Goal: Complete application form

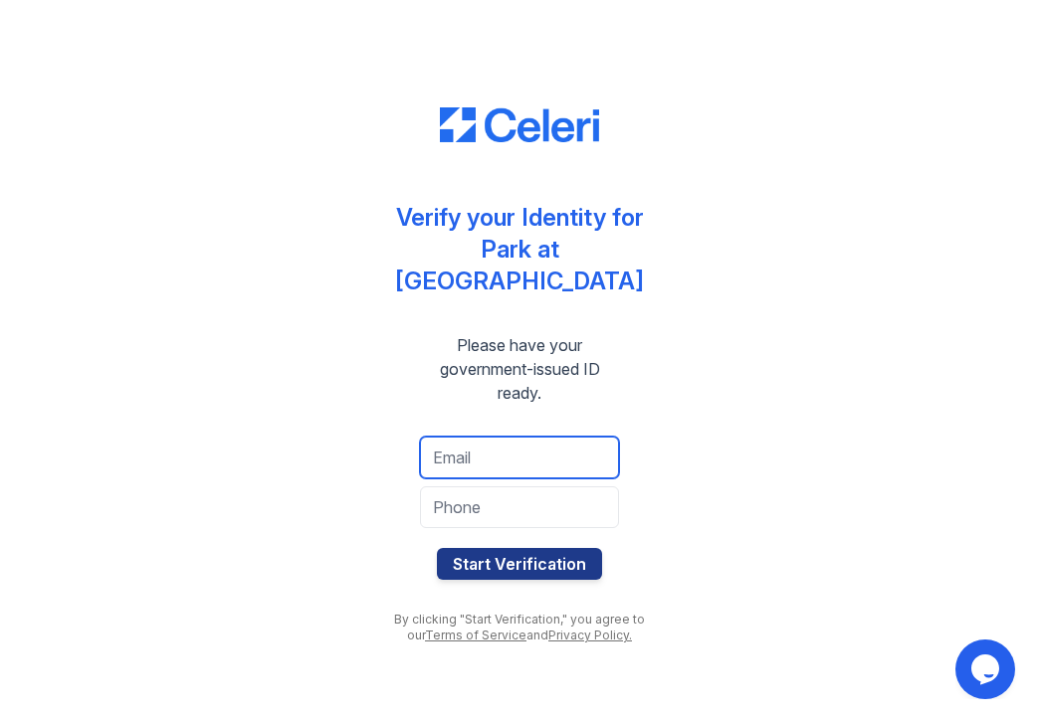
click at [517, 442] on input "email" at bounding box center [519, 458] width 199 height 42
type input "[EMAIL_ADDRESS][DOMAIN_NAME]"
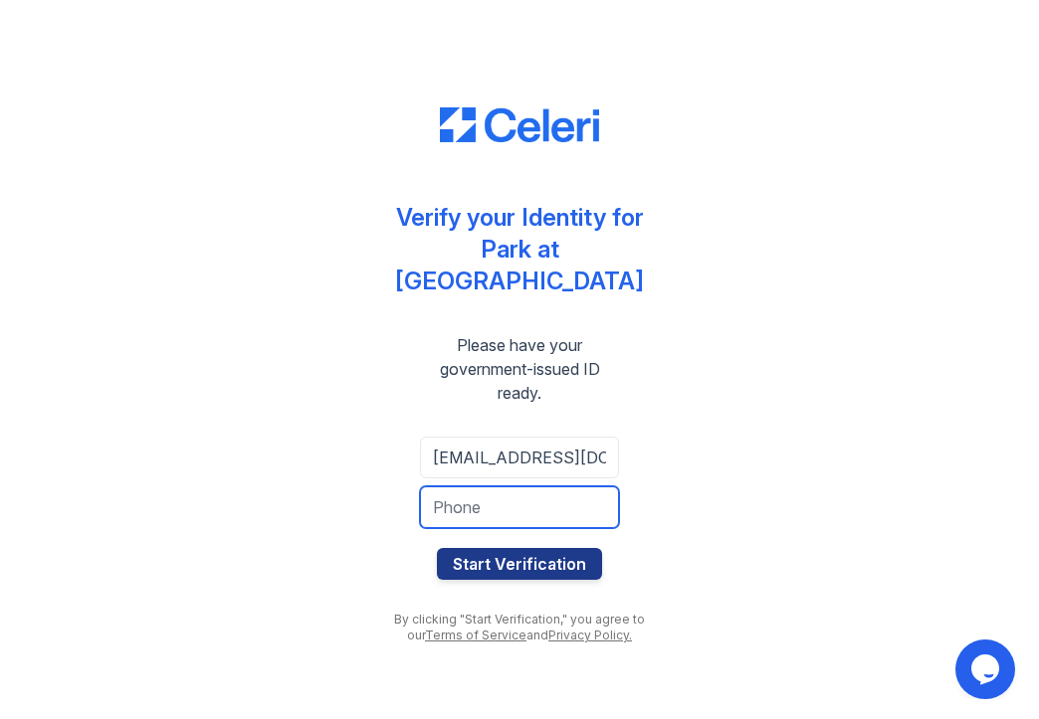
click at [529, 490] on input "tel" at bounding box center [519, 508] width 199 height 42
type input "5126219699"
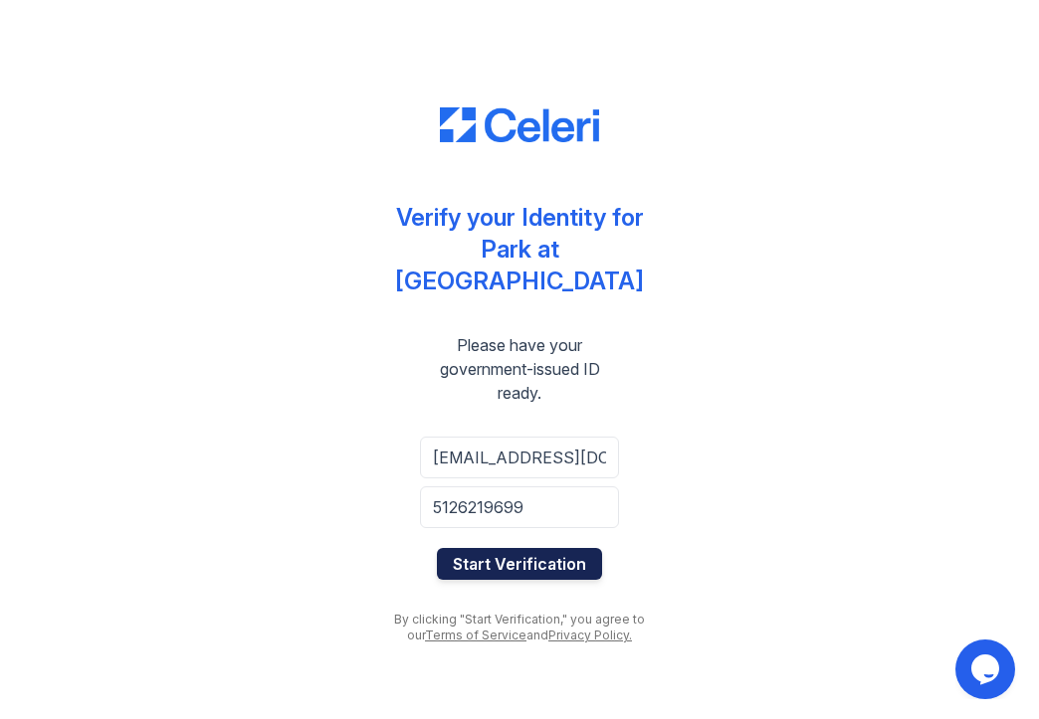
click at [526, 548] on button "Start Verification" at bounding box center [519, 564] width 165 height 32
